Goal: Transaction & Acquisition: Download file/media

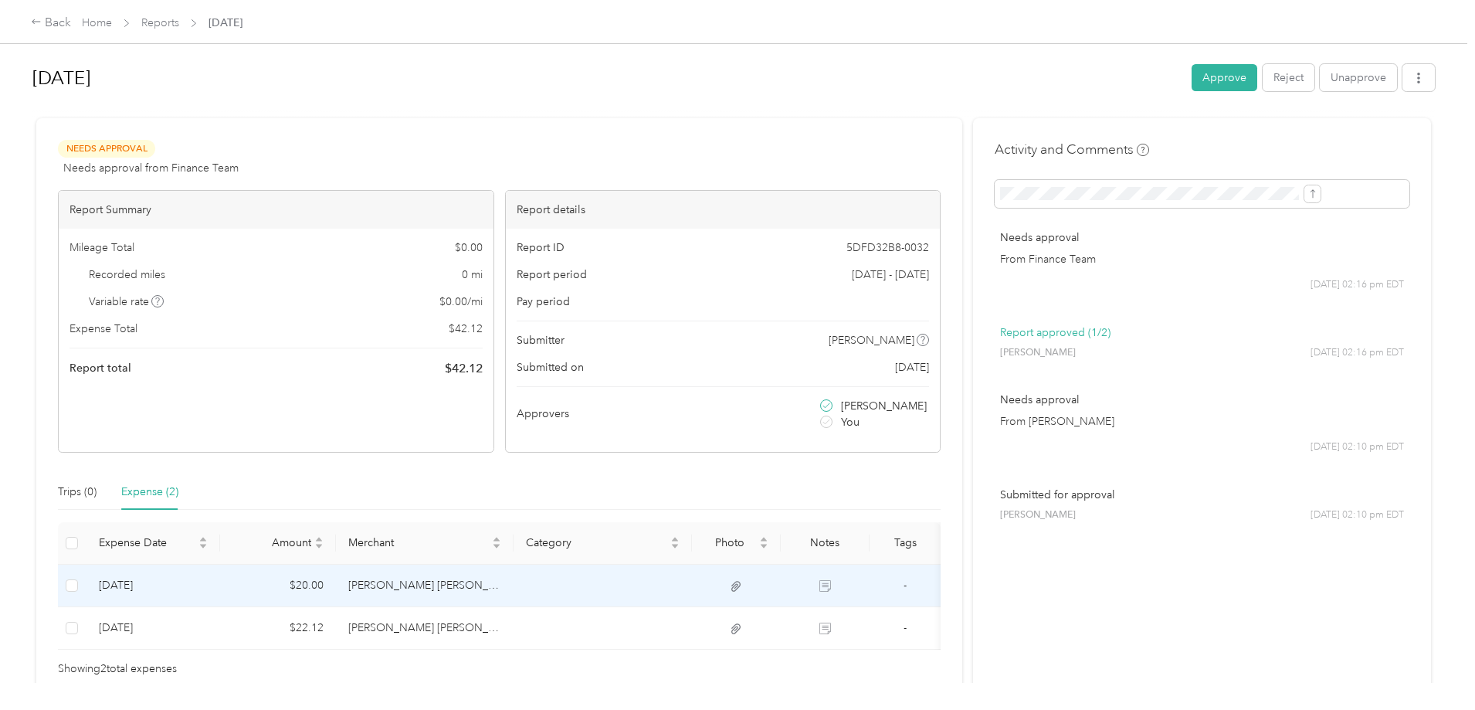
click at [674, 581] on td at bounding box center [603, 586] width 178 height 42
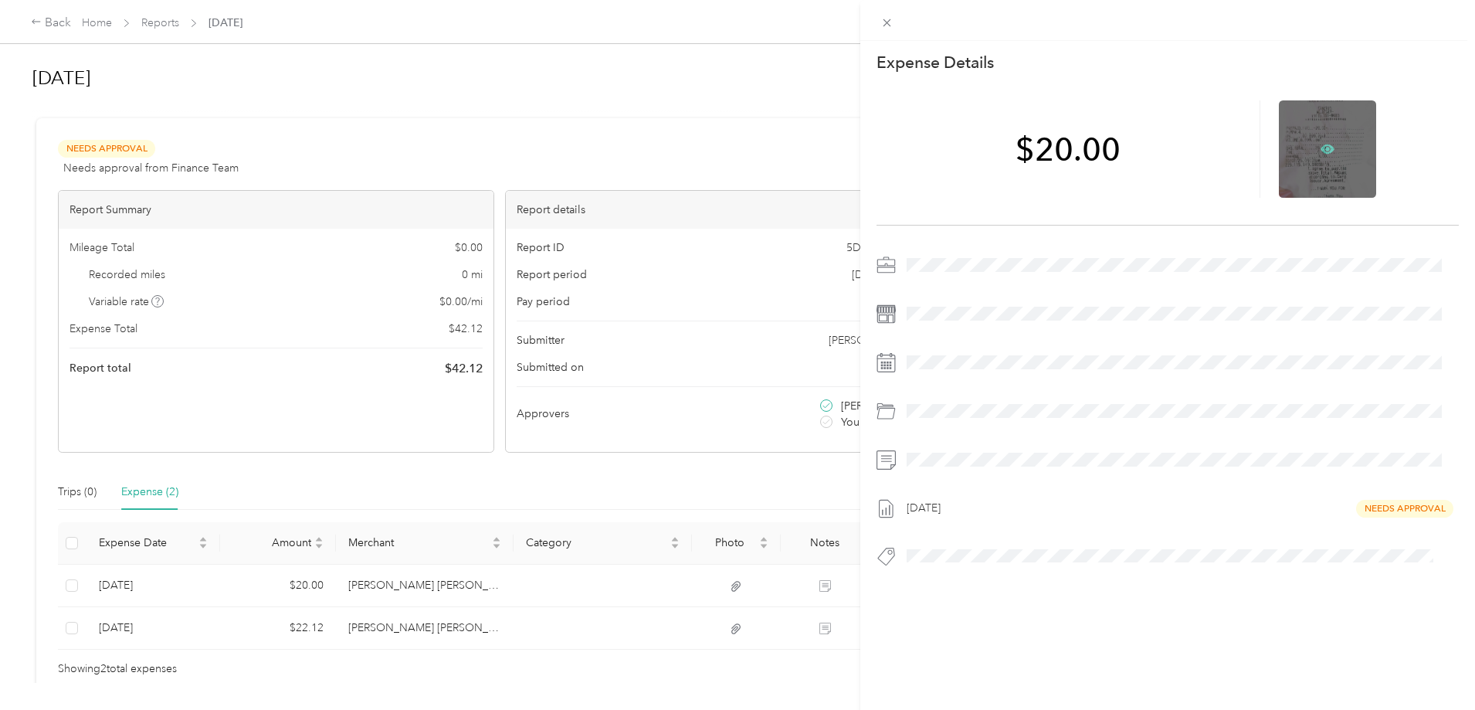
click at [1321, 144] on icon at bounding box center [1328, 148] width 14 height 9
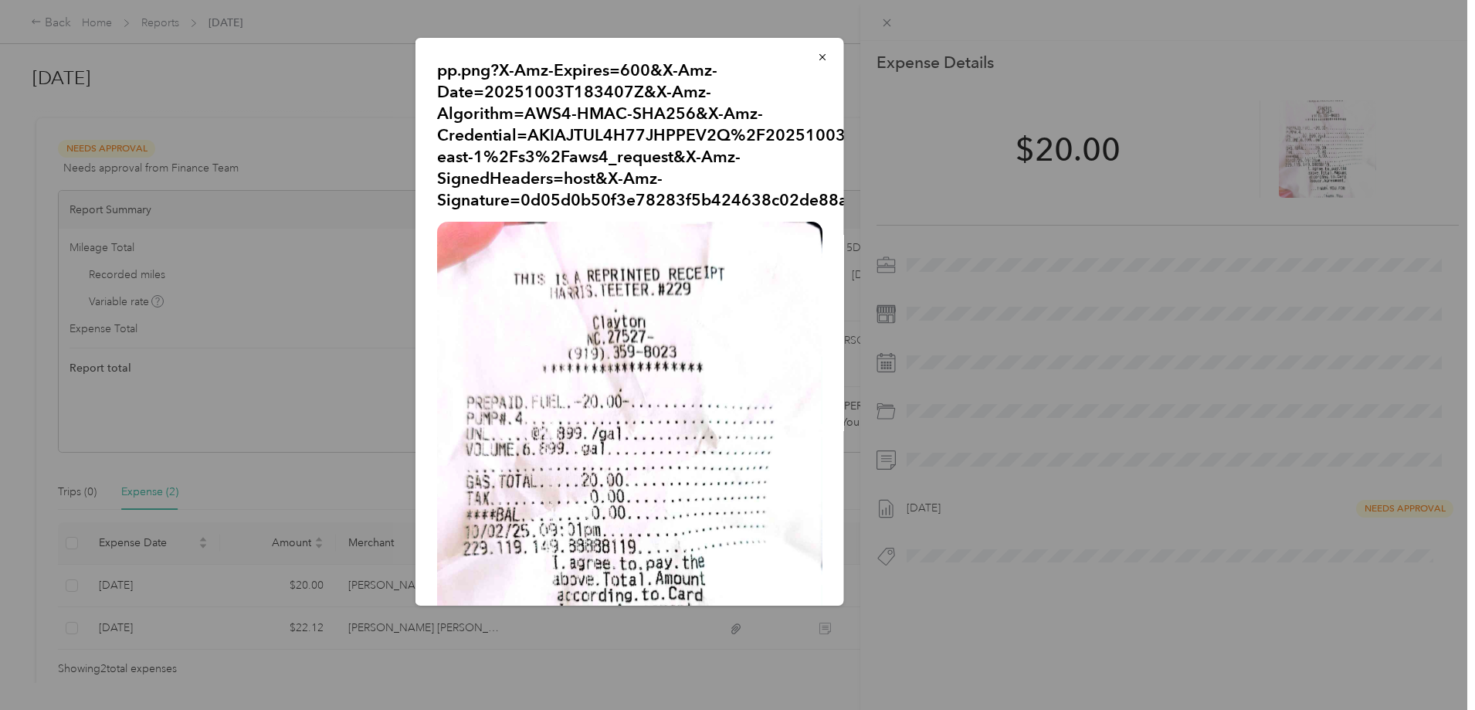
click at [344, 427] on div at bounding box center [737, 355] width 1475 height 710
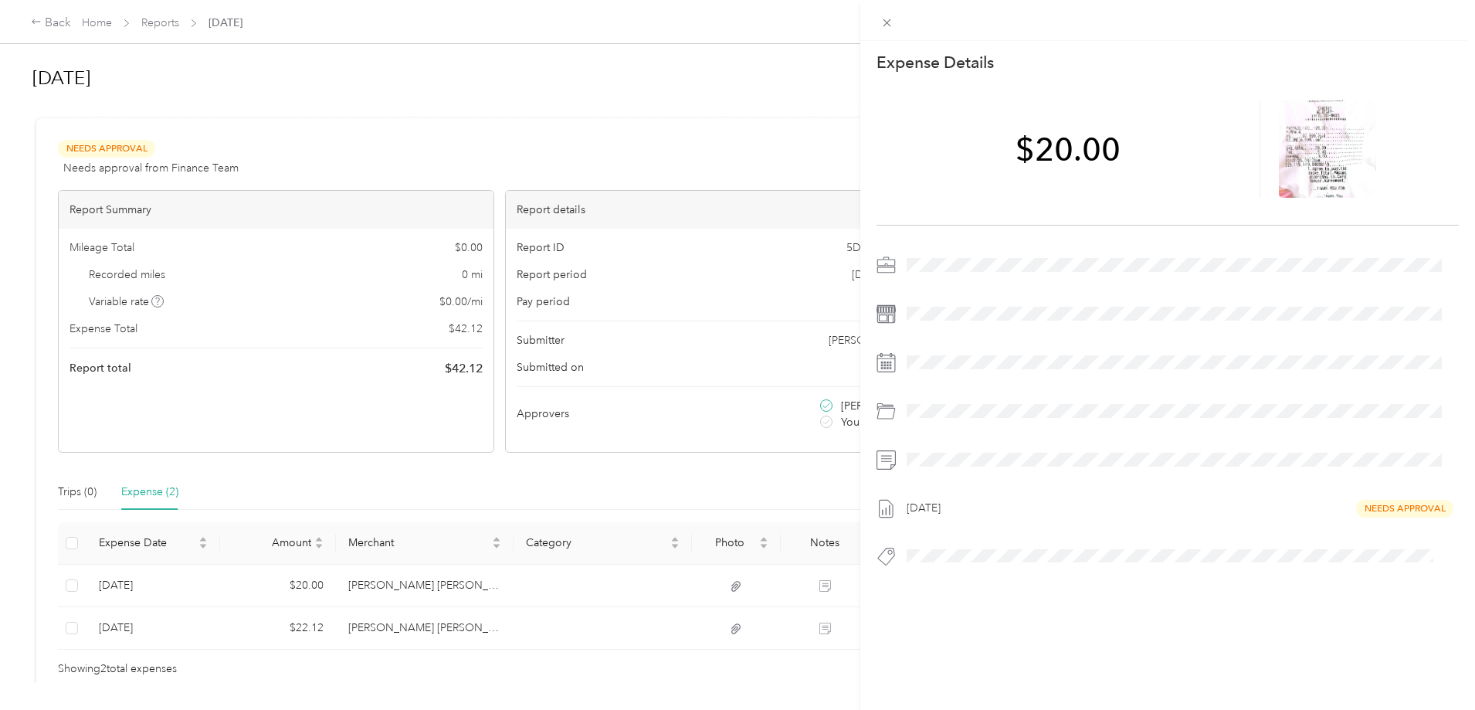
click at [448, 614] on div "This expense cannot be edited because it is either under review, approved, or p…" at bounding box center [737, 355] width 1475 height 710
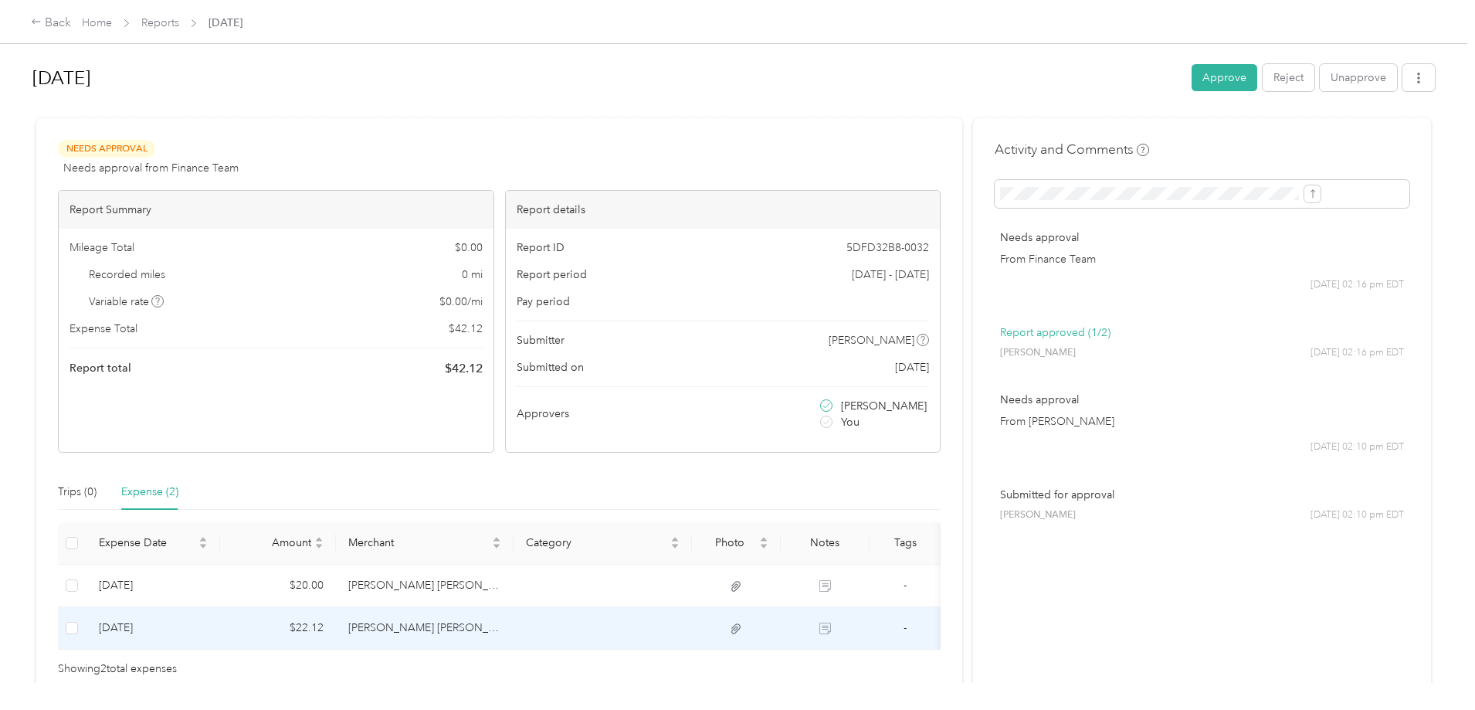
click at [741, 629] on icon at bounding box center [735, 628] width 9 height 10
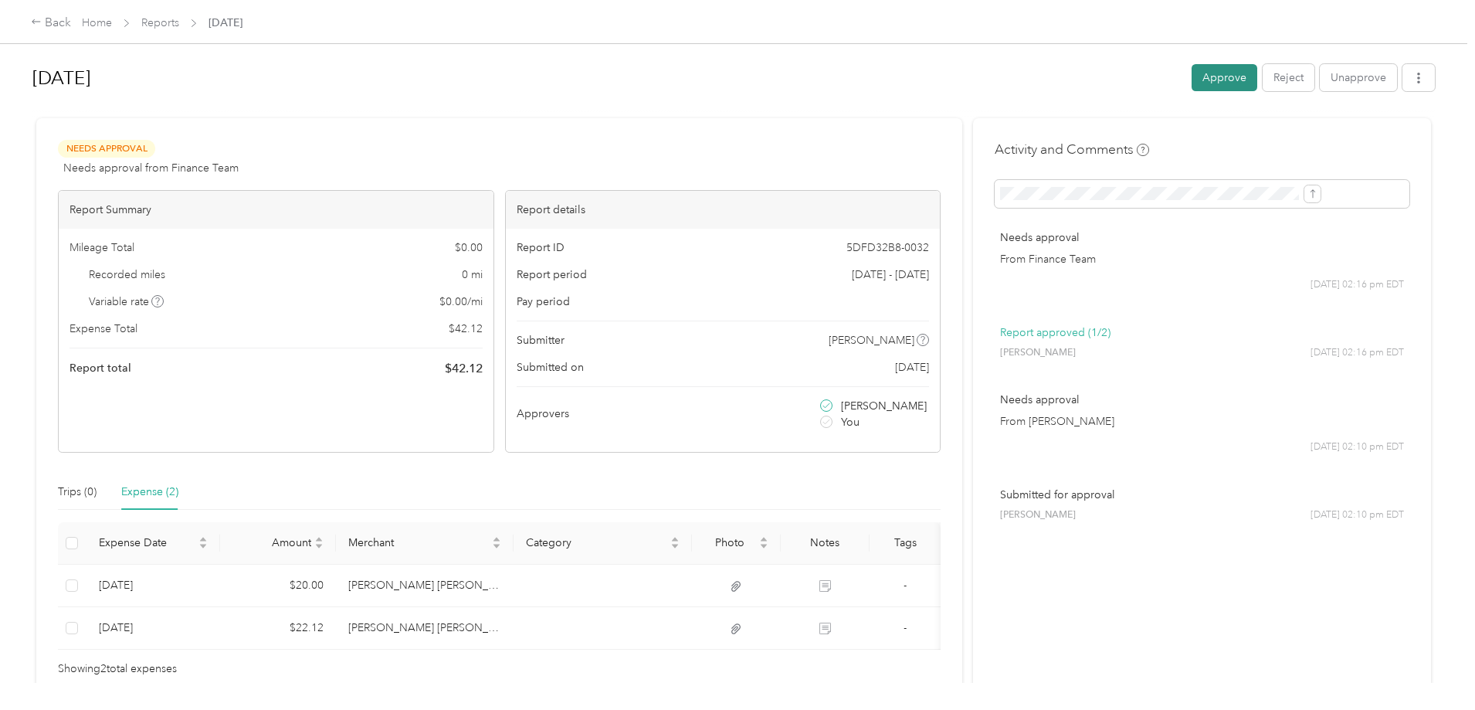
click at [1192, 73] on button "Approve" at bounding box center [1225, 77] width 66 height 27
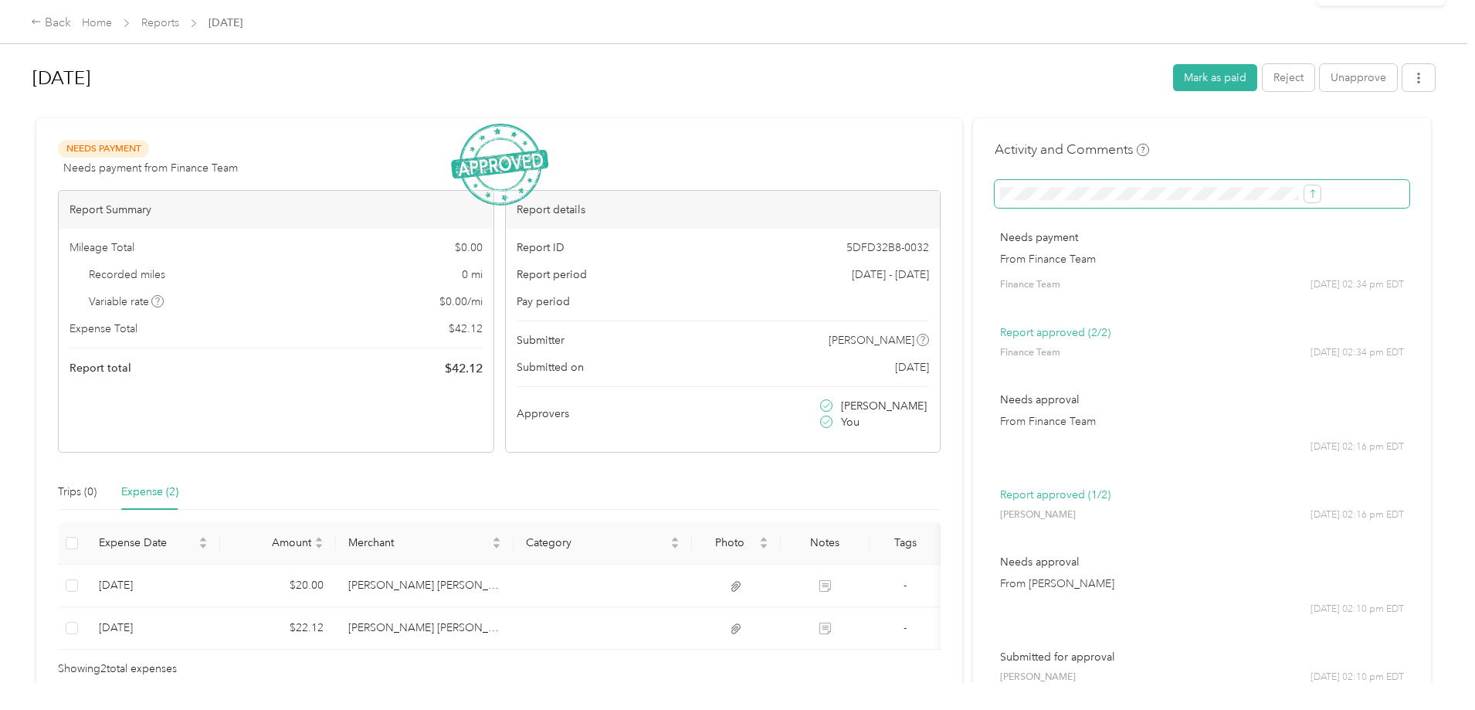
click at [1180, 200] on span at bounding box center [1202, 194] width 415 height 28
click at [1308, 195] on icon "submit" at bounding box center [1313, 193] width 11 height 11
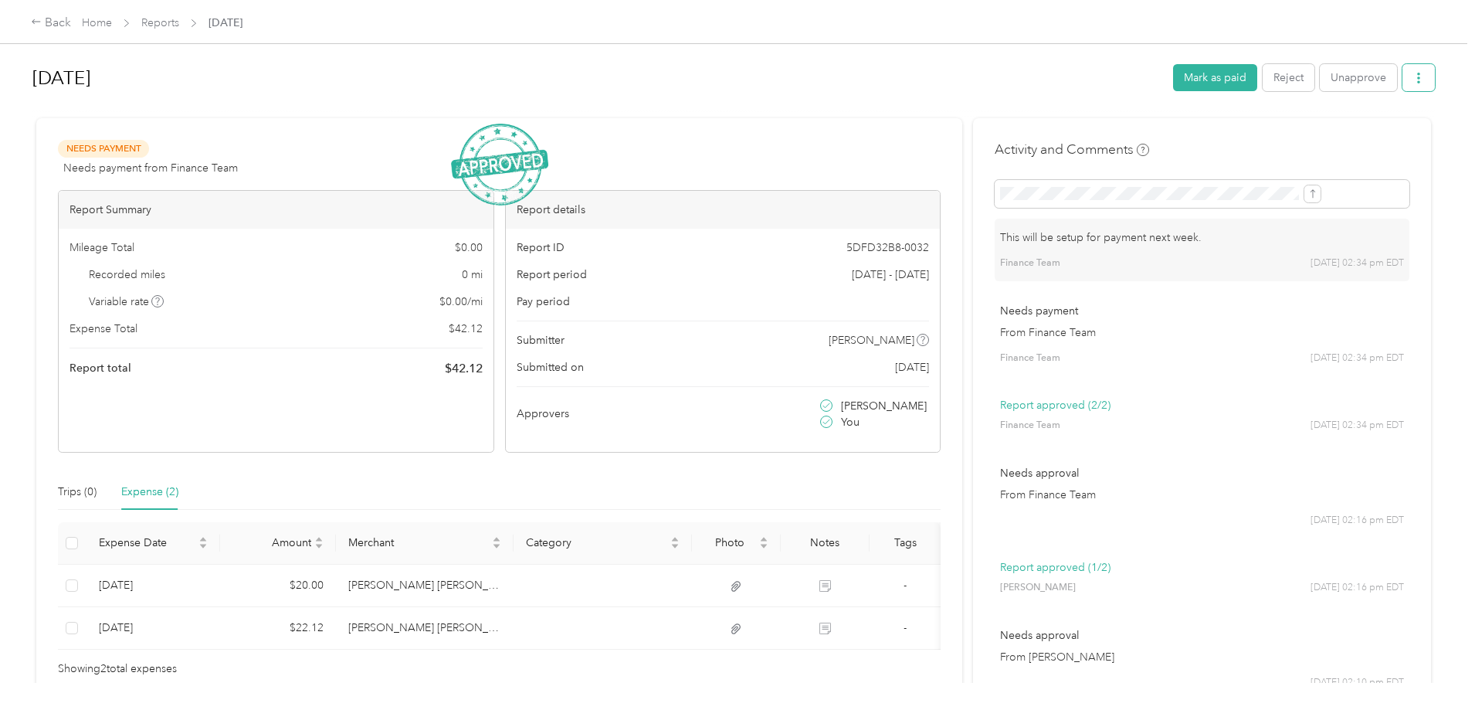
click at [1413, 73] on icon "button" at bounding box center [1418, 78] width 11 height 11
click at [1271, 134] on span "Download" at bounding box center [1248, 135] width 51 height 16
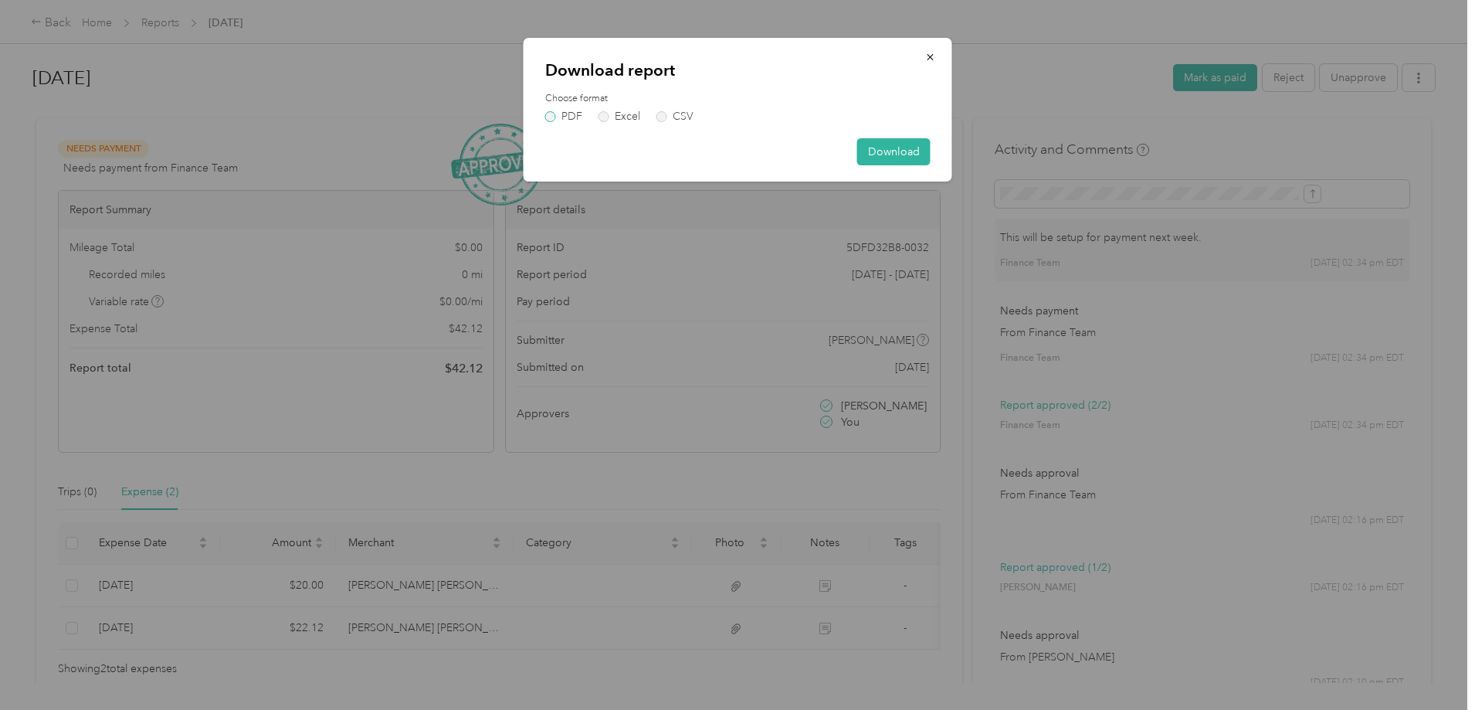
click at [554, 114] on label "PDF" at bounding box center [563, 116] width 37 height 11
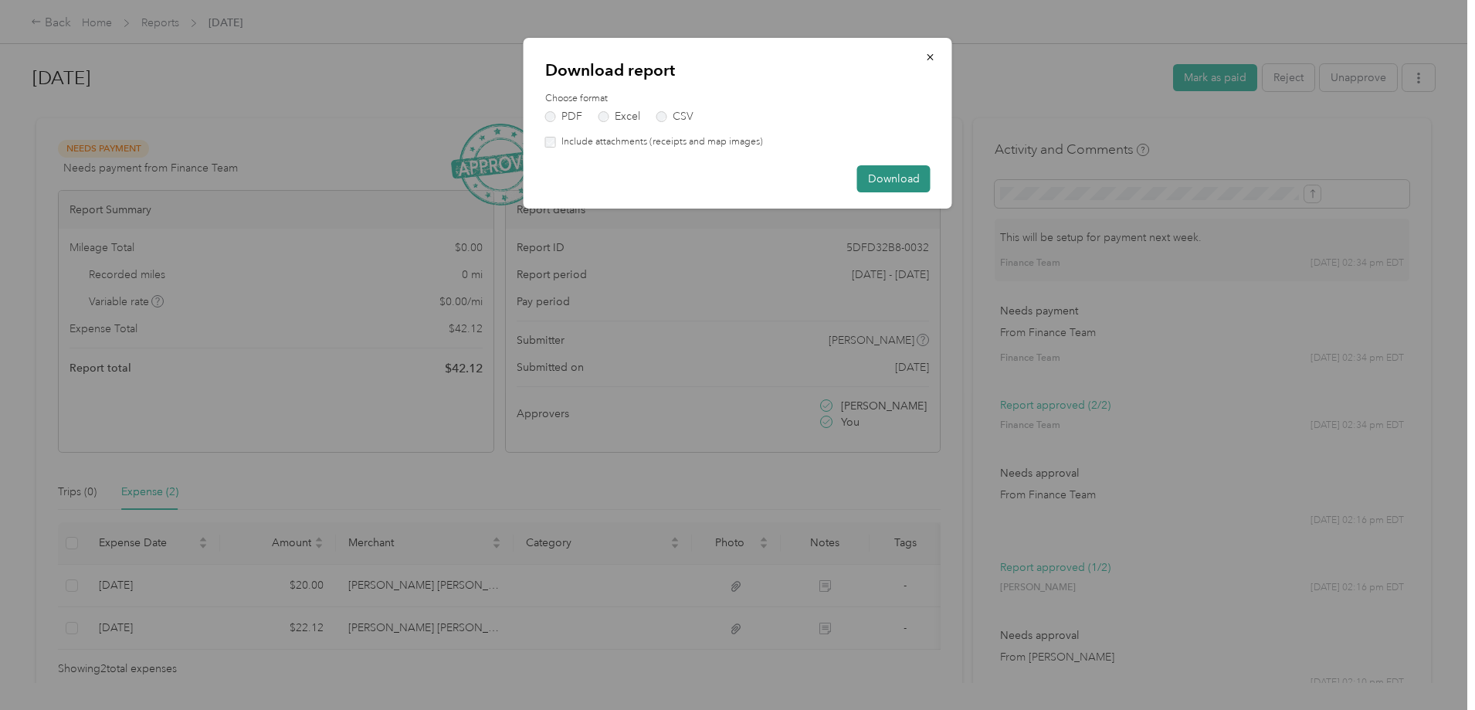
click at [908, 184] on button "Download" at bounding box center [893, 178] width 73 height 27
